Goal: Task Accomplishment & Management: Manage account settings

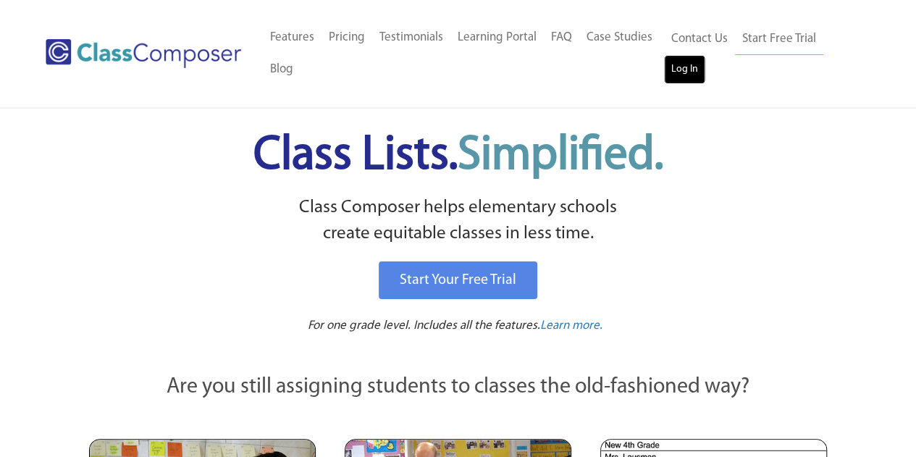
click at [681, 72] on link "Log In" at bounding box center [684, 69] width 41 height 29
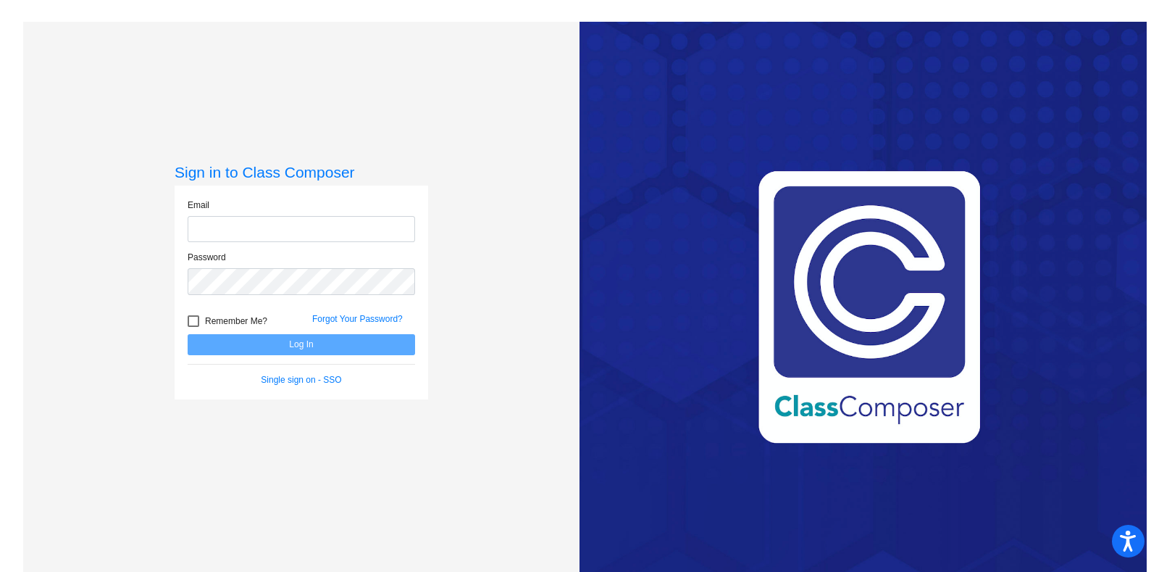
type input "[PERSON_NAME][EMAIL_ADDRESS][PERSON_NAME][DOMAIN_NAME]"
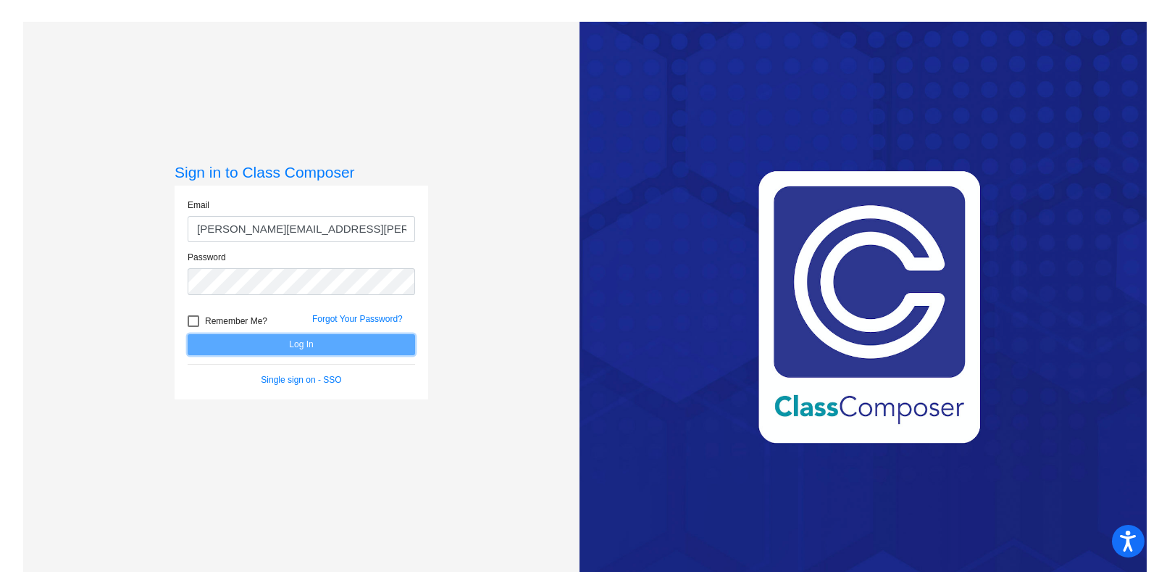
click at [299, 340] on button "Log In" at bounding box center [301, 344] width 227 height 21
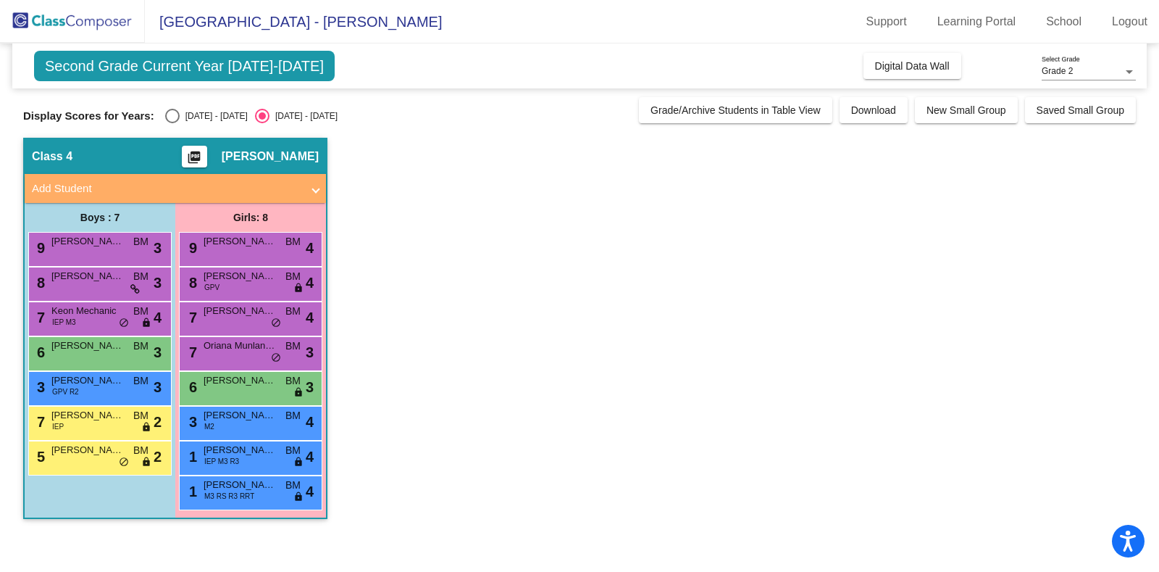
click at [499, 360] on app-classroom "Class 4 picture_as_pdf [PERSON_NAME] Add Student First Name Last Name Student I…" at bounding box center [579, 336] width 1113 height 396
drag, startPoint x: 499, startPoint y: 360, endPoint x: 432, endPoint y: 424, distance: 92.2
click at [432, 424] on app-classroom "Class 4 picture_as_pdf [PERSON_NAME] Add Student First Name Last Name Student I…" at bounding box center [579, 336] width 1113 height 396
click at [1084, 62] on div "Grade 2 Select Grade" at bounding box center [1089, 68] width 94 height 25
click at [1087, 67] on span "Grade 2" at bounding box center [1089, 72] width 94 height 26
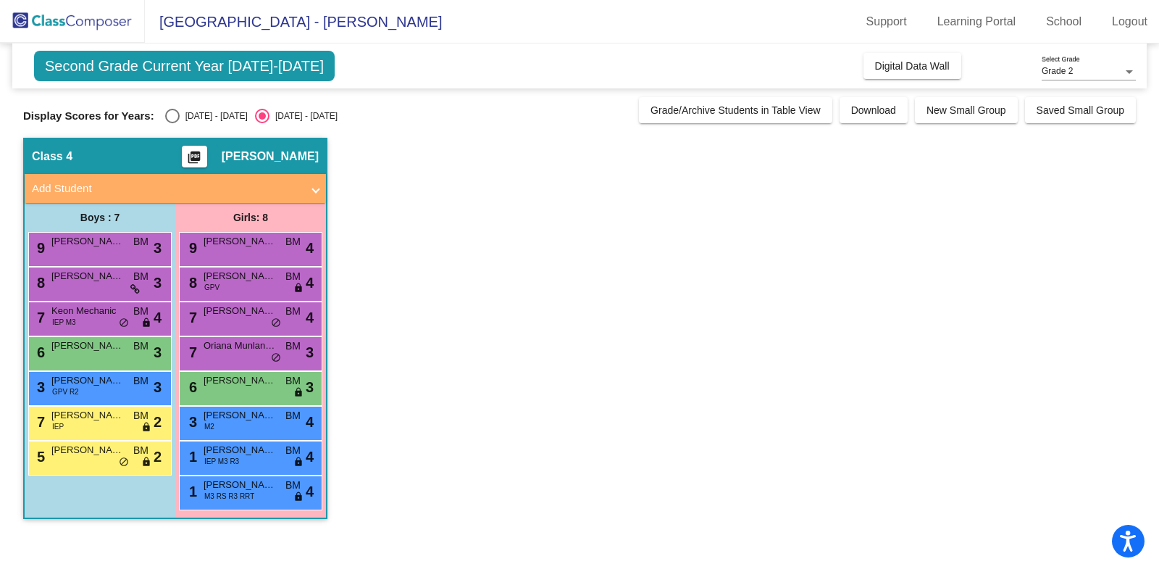
click at [766, 248] on app-classroom "Class 4 picture_as_pdf Breanna Mitchell Add Student First Name Last Name Studen…" at bounding box center [579, 336] width 1113 height 396
click at [204, 177] on mat-expansion-panel-header "Add Student" at bounding box center [175, 188] width 301 height 29
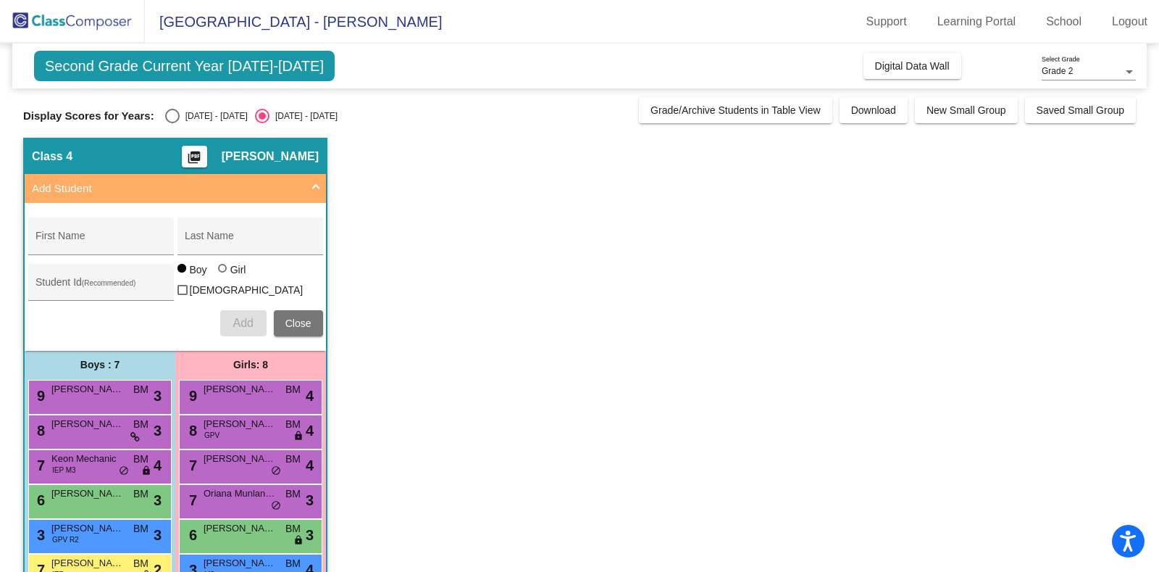
click at [204, 177] on mat-expansion-panel-header "Add Student" at bounding box center [175, 188] width 301 height 29
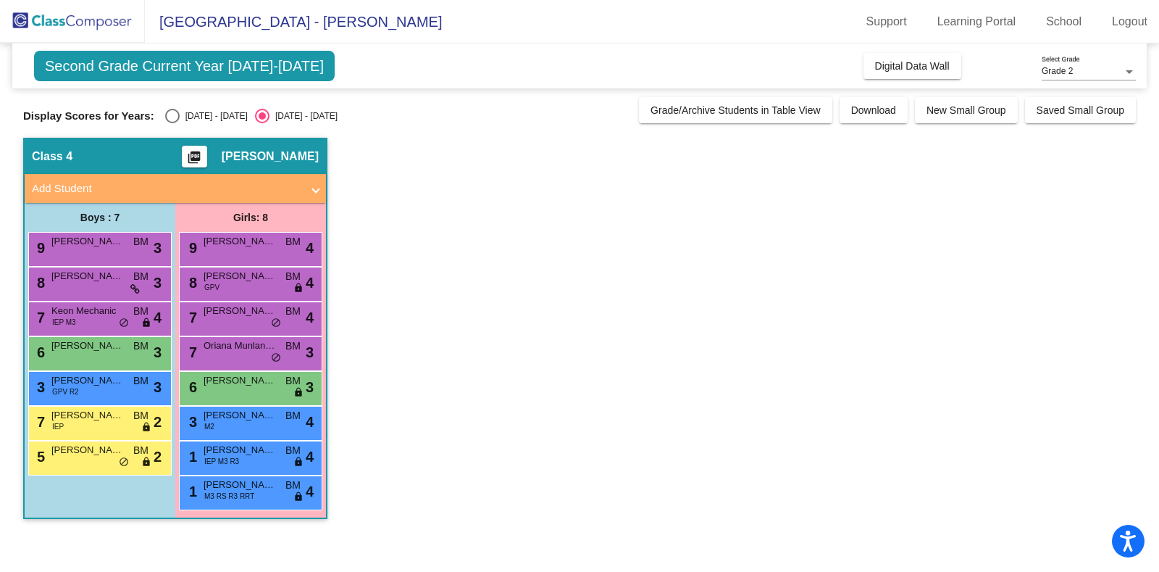
click at [169, 105] on div "Display Scores for Years: 2023 - 2024 2024 - 2025 Grade/Archive Students in Tab…" at bounding box center [579, 110] width 1113 height 26
click at [177, 117] on div "Select an option" at bounding box center [172, 116] width 14 height 14
click at [172, 123] on input "2023 - 2024" at bounding box center [172, 123] width 1 height 1
radio input "true"
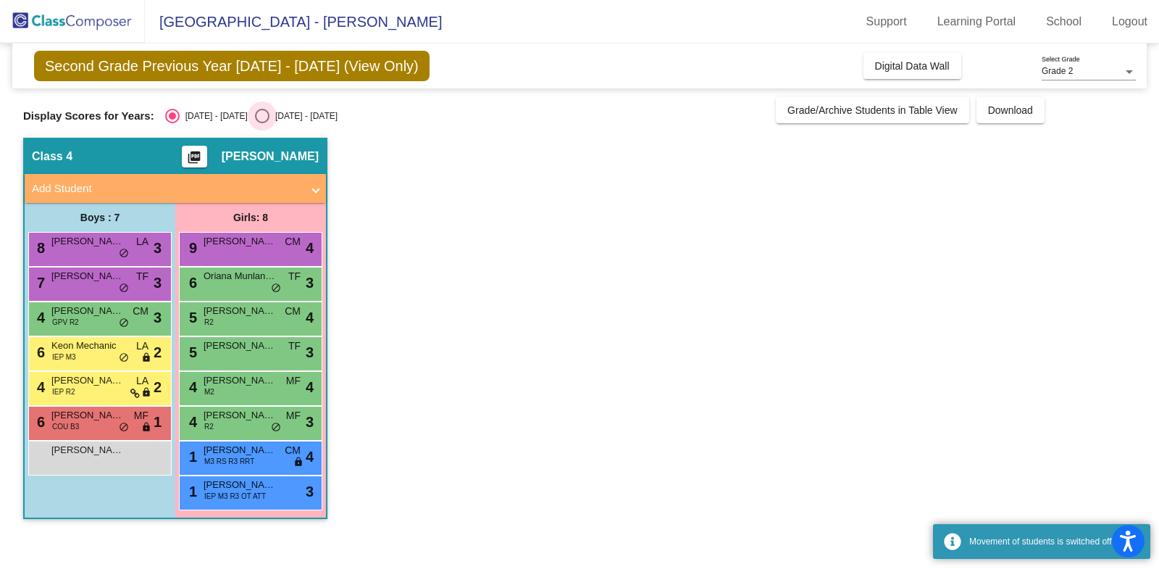
click at [255, 116] on div "Select an option" at bounding box center [262, 116] width 14 height 14
click at [262, 123] on input "2024 - 2025" at bounding box center [262, 123] width 1 height 1
radio input "true"
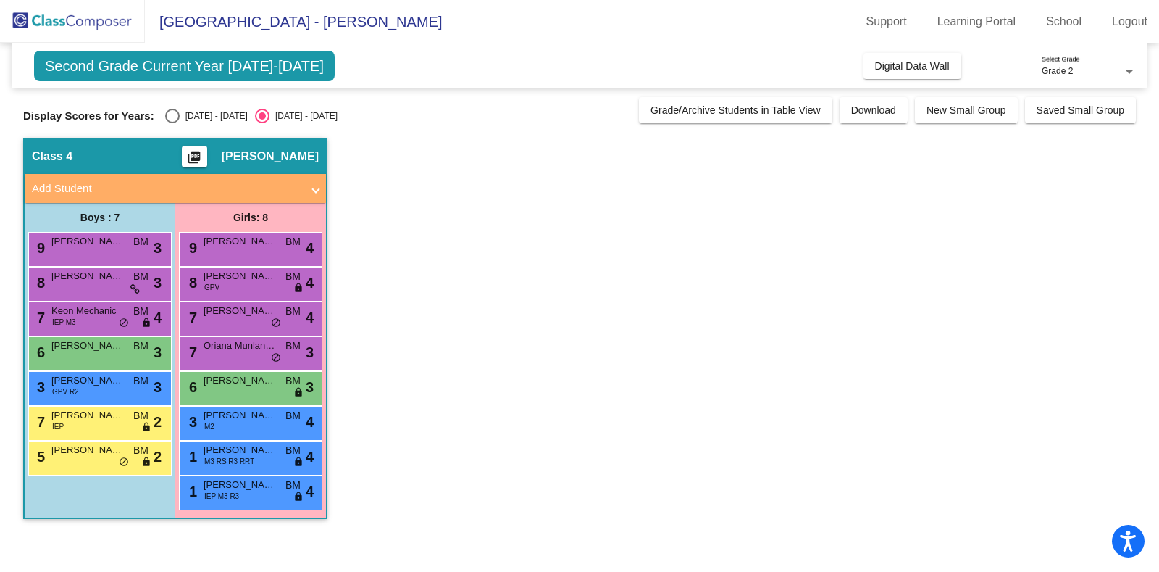
click at [399, 201] on app-classroom "Class 4 picture_as_pdf Breanna Mitchell Add Student First Name Last Name Studen…" at bounding box center [579, 336] width 1113 height 396
click at [285, 72] on span "Second Grade Current Year 2024-2025" at bounding box center [184, 66] width 301 height 30
